Goal: Communication & Community: Participate in discussion

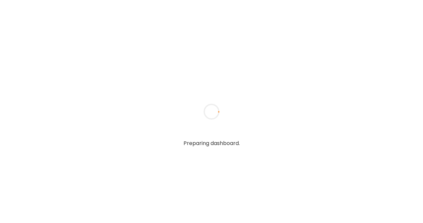
type textarea "**********"
type input "**********"
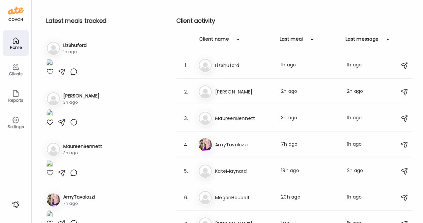
type input "**********"
click at [16, 67] on icon at bounding box center [16, 67] width 8 height 8
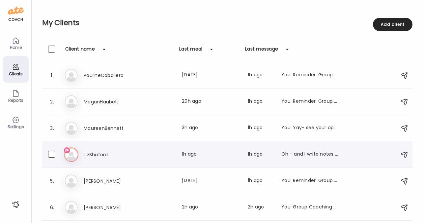
click at [99, 152] on h3 "LizShuford" at bounding box center [113, 154] width 58 height 8
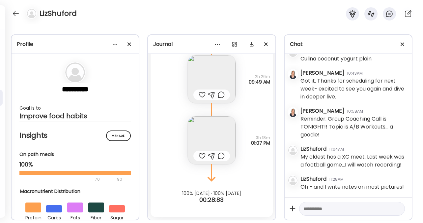
scroll to position [4179, 0]
click at [324, 210] on textarea at bounding box center [346, 208] width 85 height 8
type textarea "**********"
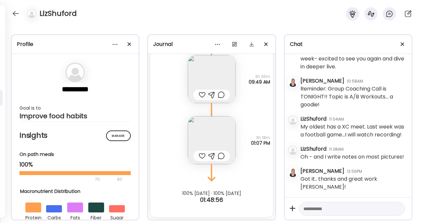
scroll to position [4198, 0]
click at [208, 137] on img at bounding box center [212, 140] width 48 height 48
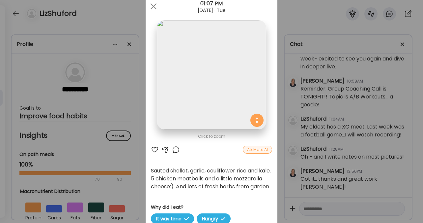
scroll to position [25, 0]
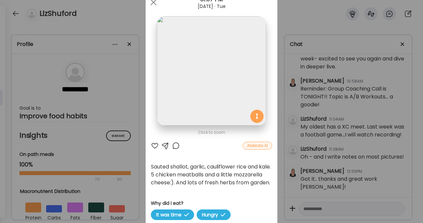
click at [163, 145] on div at bounding box center [166, 145] width 8 height 8
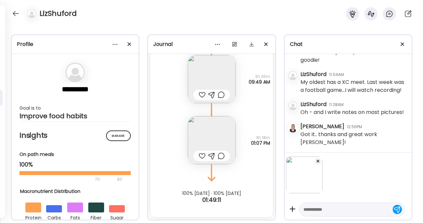
click at [315, 208] on textarea at bounding box center [346, 209] width 85 height 8
type textarea "**********"
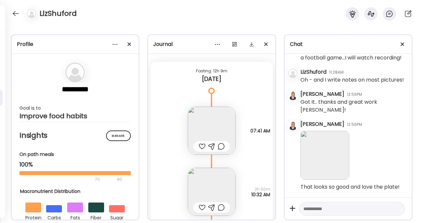
scroll to position [2843, 0]
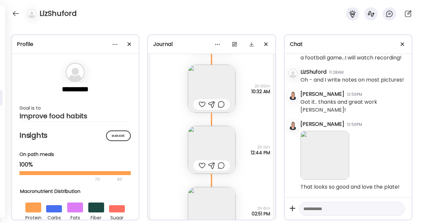
click at [216, 81] on img at bounding box center [212, 89] width 48 height 48
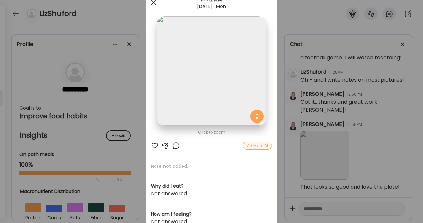
click at [152, 5] on div at bounding box center [153, 2] width 13 height 13
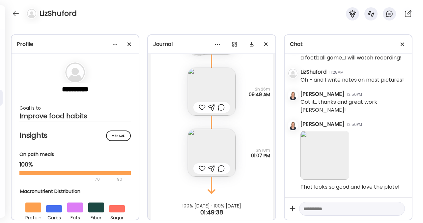
scroll to position [3240, 0]
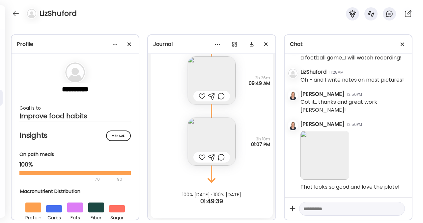
click at [216, 81] on img at bounding box center [212, 80] width 48 height 48
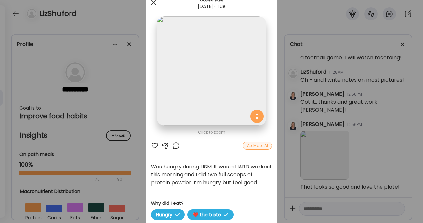
click at [152, 2] on div at bounding box center [153, 2] width 13 height 13
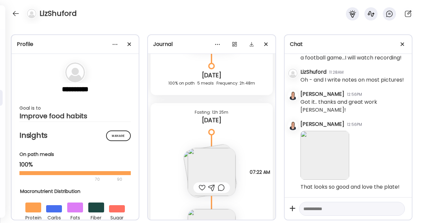
scroll to position [3056, 0]
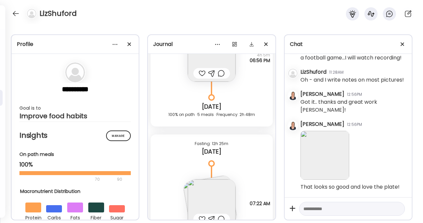
click at [210, 200] on img at bounding box center [212, 203] width 48 height 48
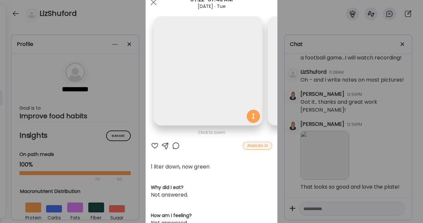
scroll to position [0, 107]
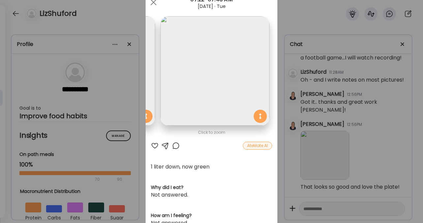
click at [152, 144] on div at bounding box center [155, 145] width 8 height 8
click at [152, 1] on span at bounding box center [154, 2] width 6 height 6
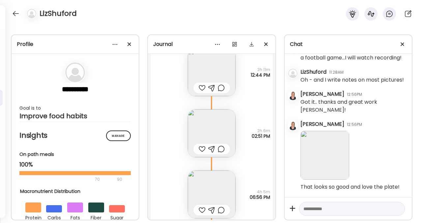
scroll to position [2876, 0]
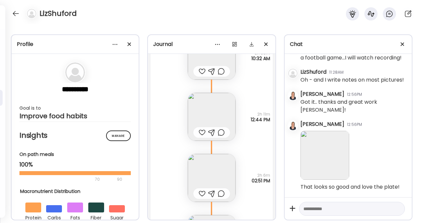
click at [207, 118] on img at bounding box center [212, 117] width 48 height 48
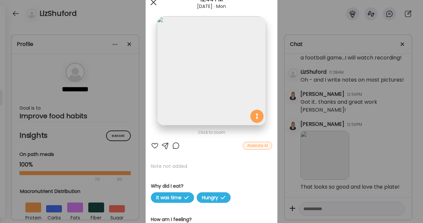
click at [151, 4] on div at bounding box center [153, 2] width 13 height 13
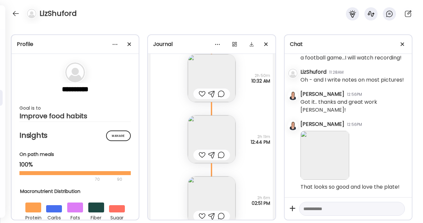
scroll to position [2763, 0]
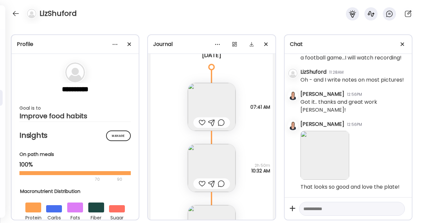
click at [209, 164] on img at bounding box center [212, 168] width 48 height 48
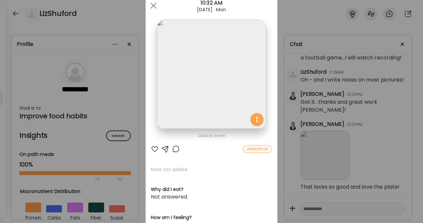
scroll to position [0, 0]
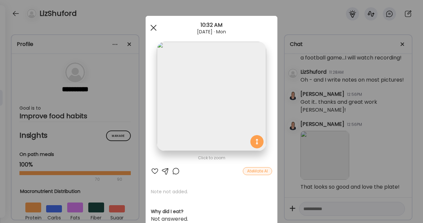
click at [151, 28] on span at bounding box center [154, 28] width 6 height 6
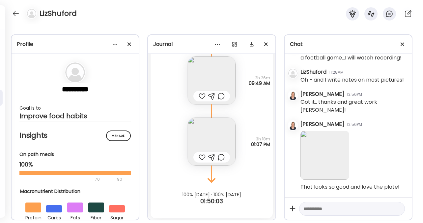
scroll to position [3241, 0]
click at [209, 65] on img at bounding box center [212, 79] width 48 height 48
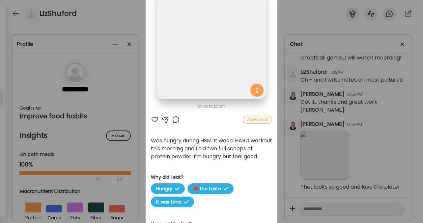
scroll to position [38, 0]
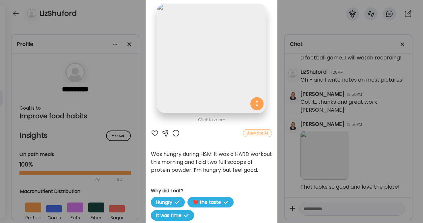
click at [133, 20] on div "Ate Coach Dashboard Wahoo! It’s official Take a moment to set up your Coach Pro…" at bounding box center [211, 111] width 423 height 223
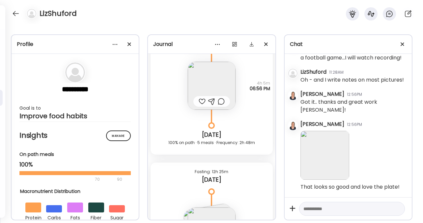
scroll to position [2811, 0]
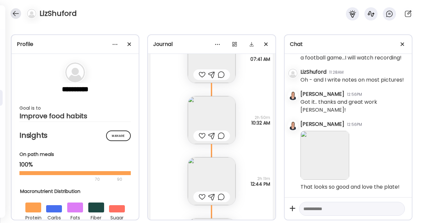
click at [16, 14] on div at bounding box center [16, 13] width 11 height 11
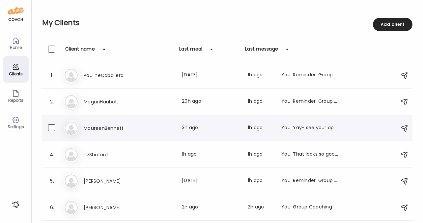
scroll to position [76, 0]
